Goal: Navigation & Orientation: Find specific page/section

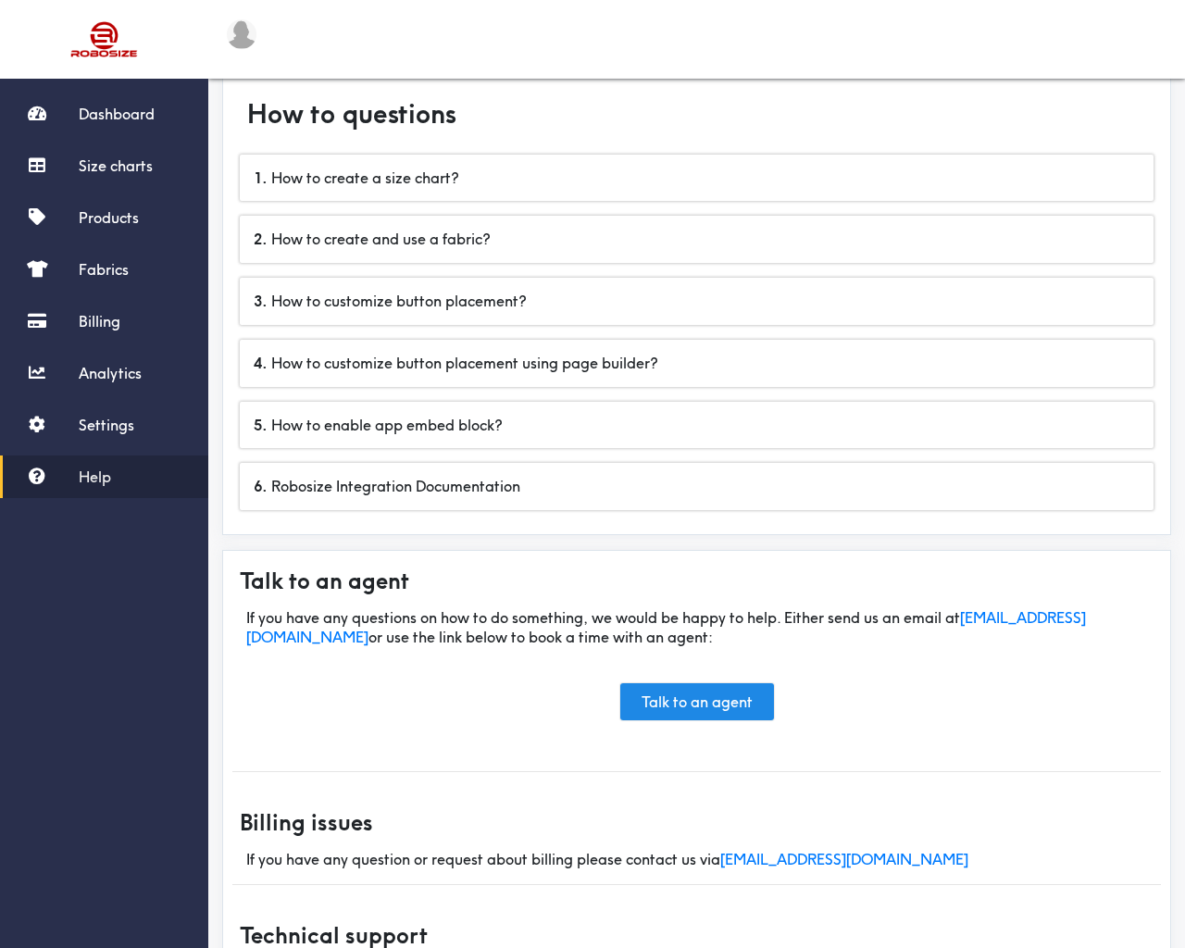
scroll to position [103, 0]
